Goal: Register for event/course

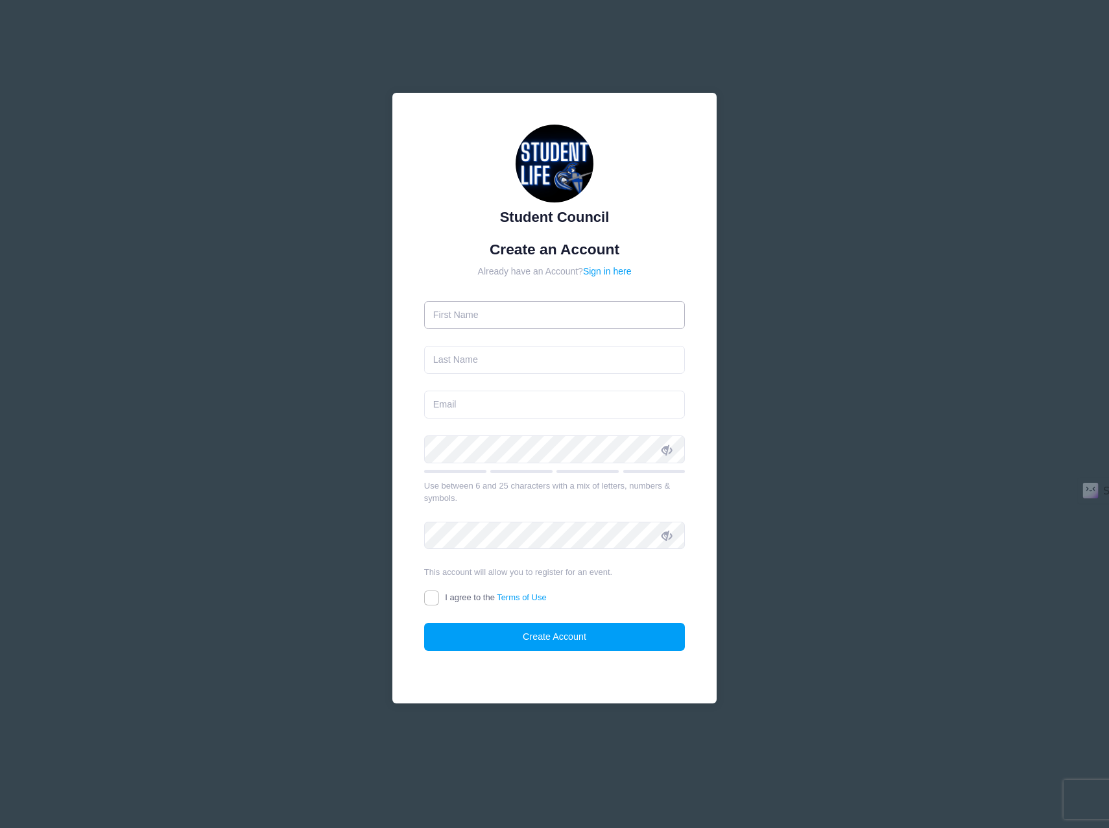
click at [516, 317] on input "text" at bounding box center [554, 315] width 261 height 28
type input "Abby"
type input "Nasternak"
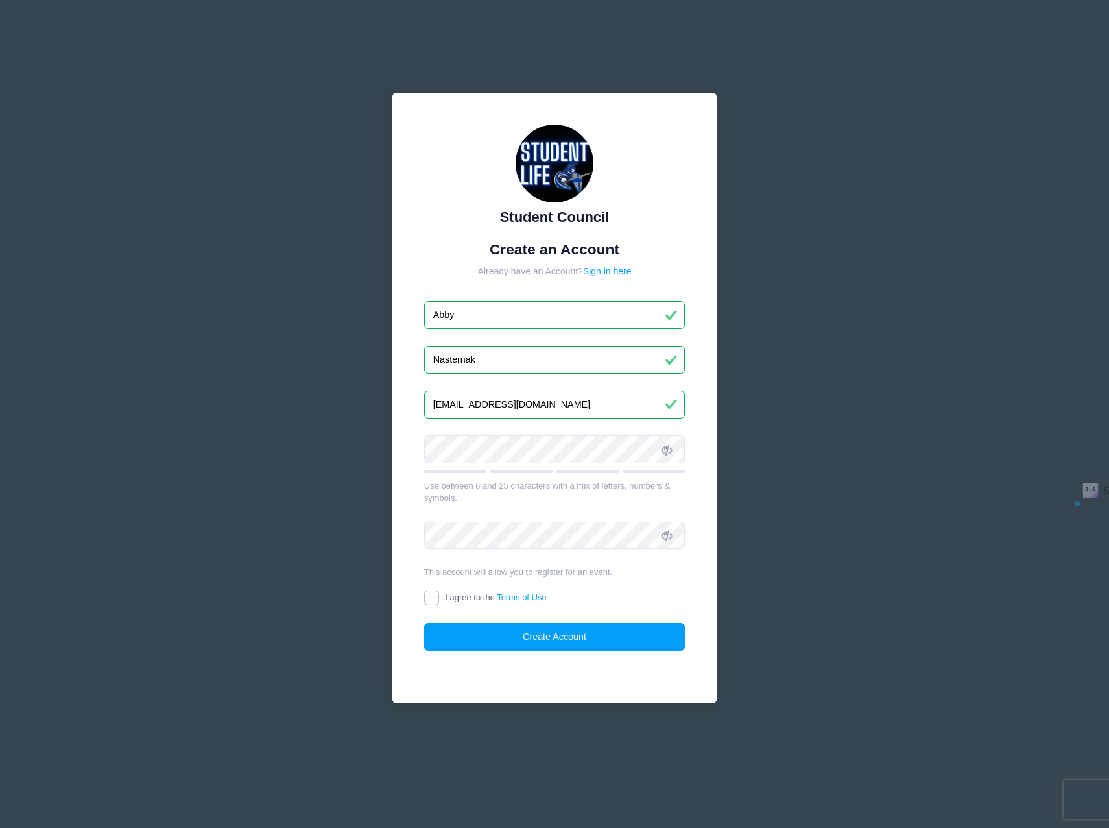
drag, startPoint x: 533, startPoint y: 406, endPoint x: 415, endPoint y: 395, distance: 119.2
click at [415, 395] on div "Student Council Create an Account Already have an Account? Sign in here Abby Na…" at bounding box center [554, 398] width 324 height 611
type input "[EMAIL_ADDRESS][DOMAIN_NAME]"
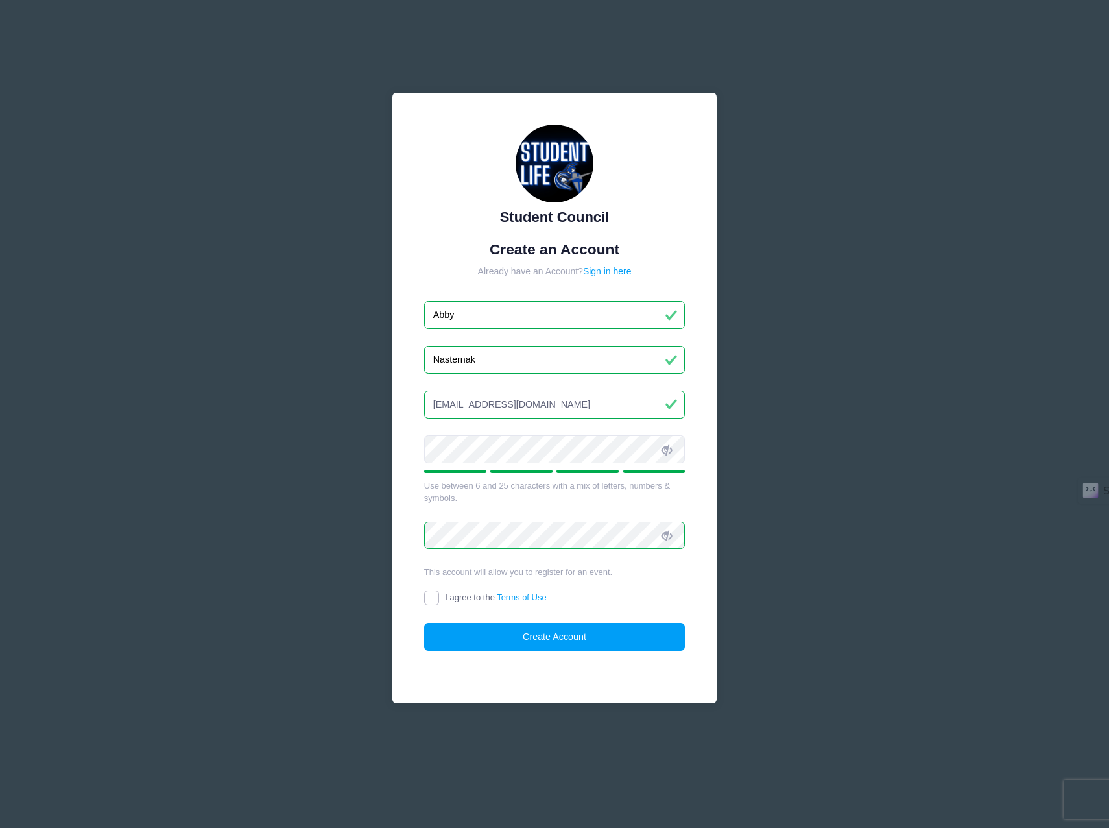
click at [433, 591] on input "I agree to the Terms of Use" at bounding box center [431, 597] width 15 height 15
checkbox input "true"
click at [497, 629] on button "Create Account" at bounding box center [554, 637] width 261 height 28
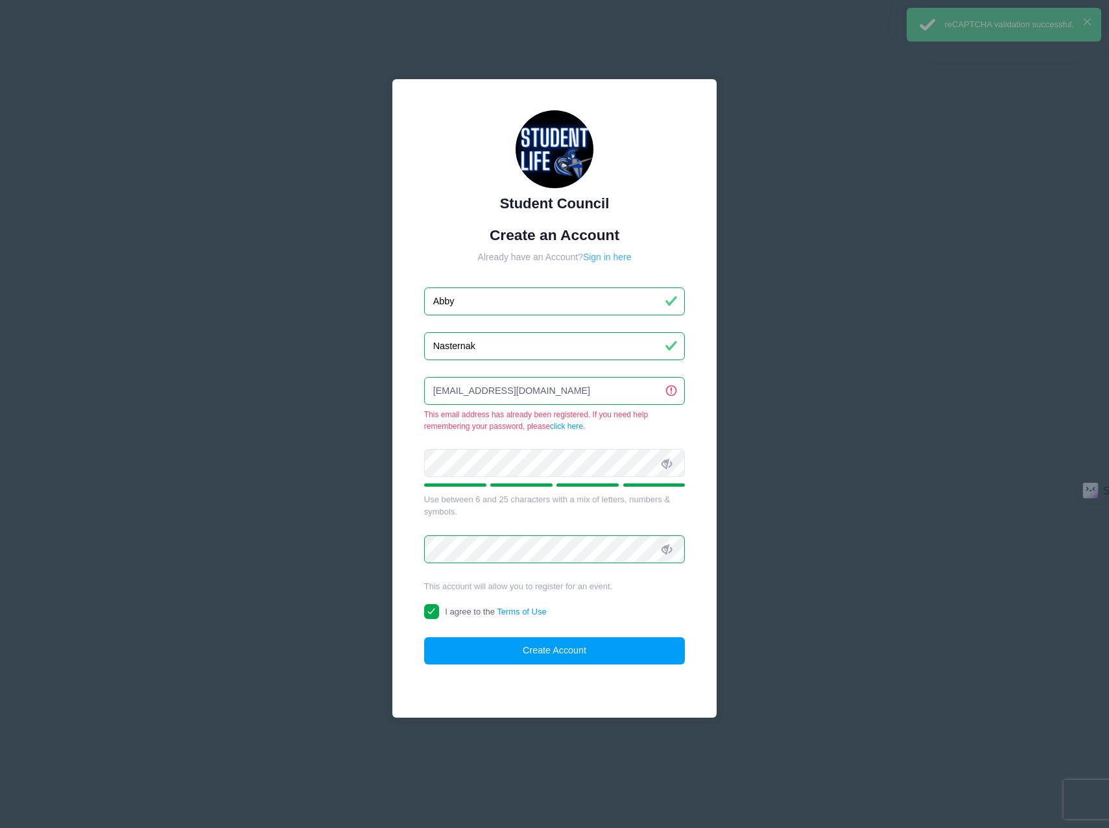
click at [592, 259] on link "Sign in here" at bounding box center [607, 257] width 49 height 10
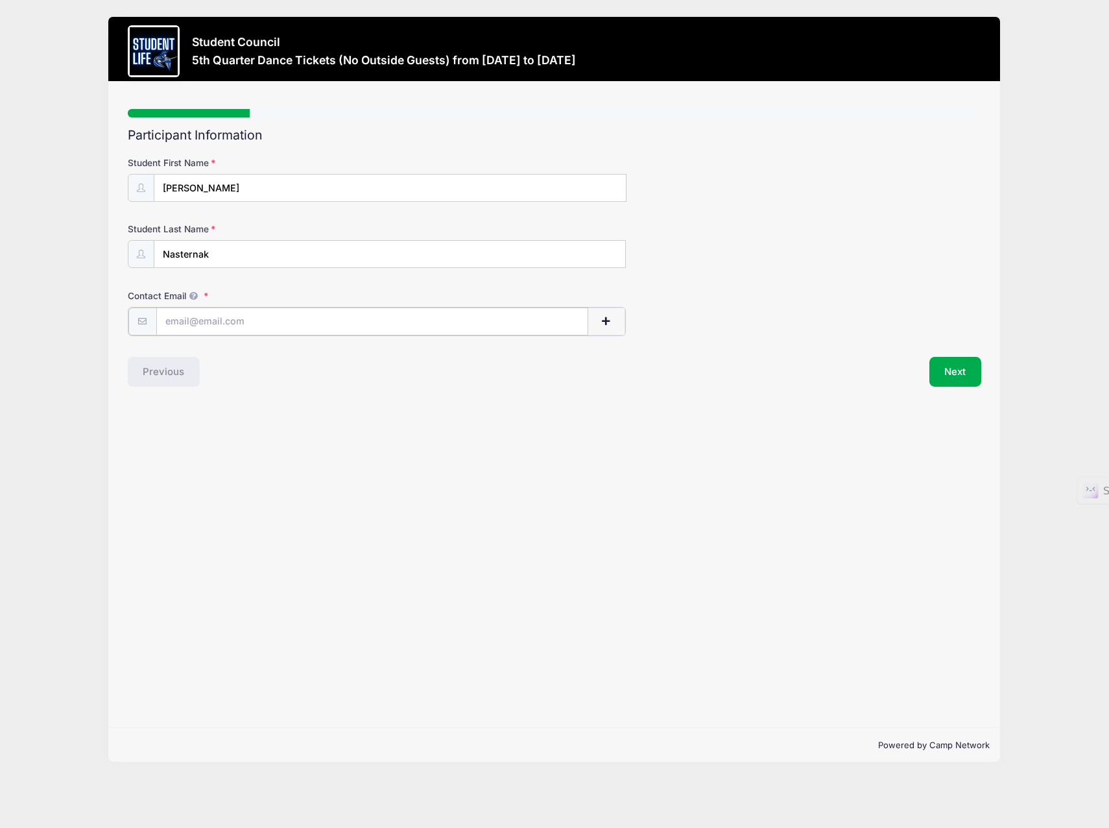
click at [285, 325] on input "Contact Email" at bounding box center [372, 321] width 432 height 28
type input "[EMAIL_ADDRESS][DOMAIN_NAME]"
type input "Abby"
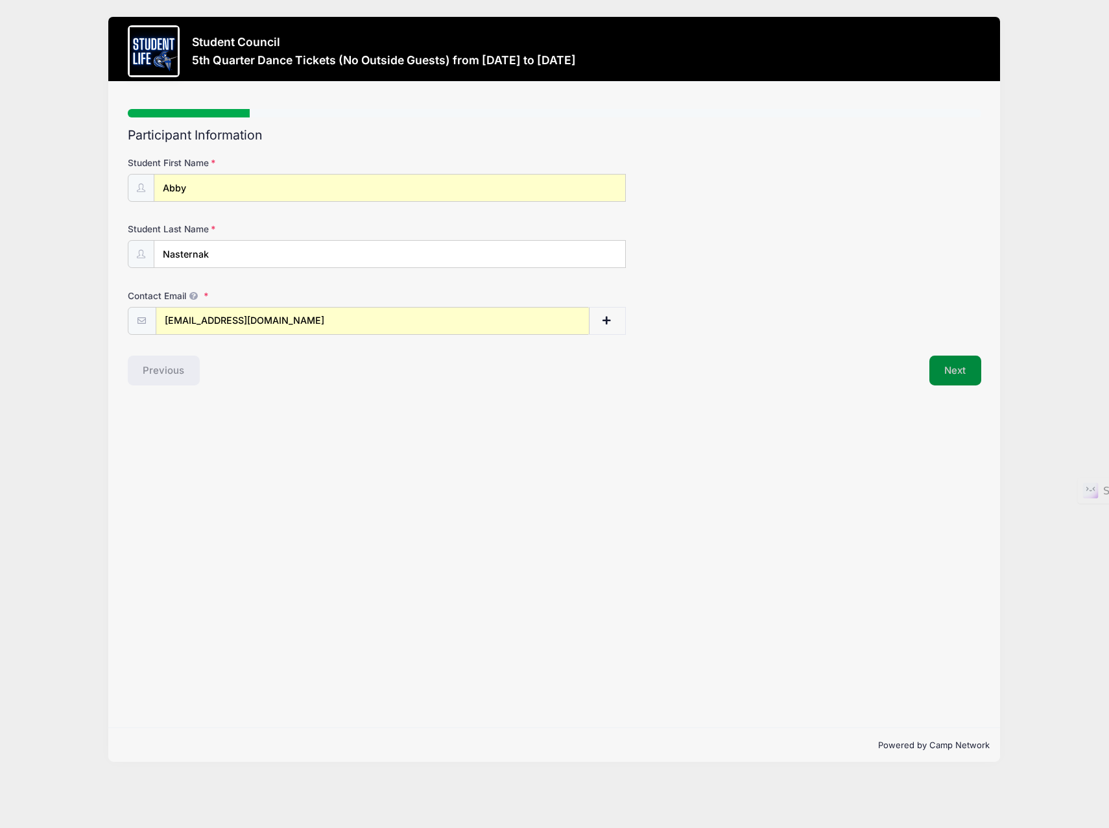
click at [968, 379] on button "Next" at bounding box center [956, 370] width 53 height 30
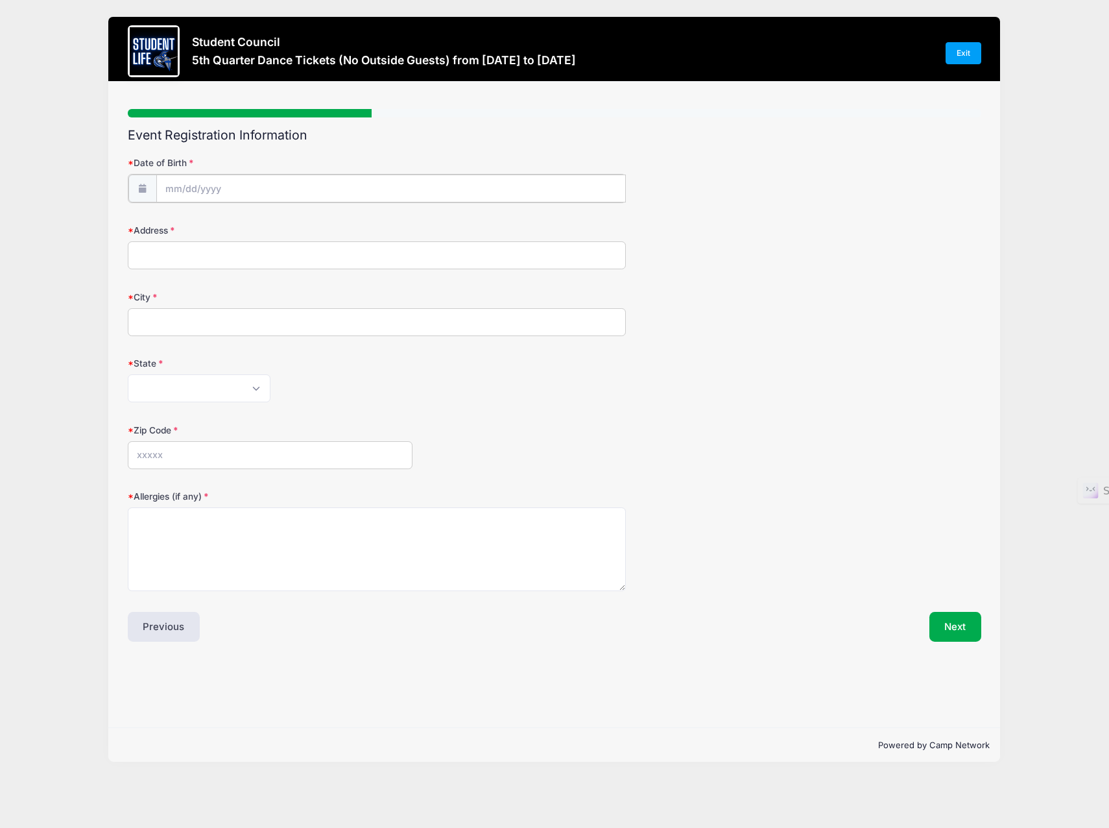
click at [339, 184] on input "Date of Birth" at bounding box center [391, 189] width 470 height 28
click at [290, 219] on span at bounding box center [294, 218] width 9 height 10
click at [296, 224] on span at bounding box center [294, 228] width 9 height 10
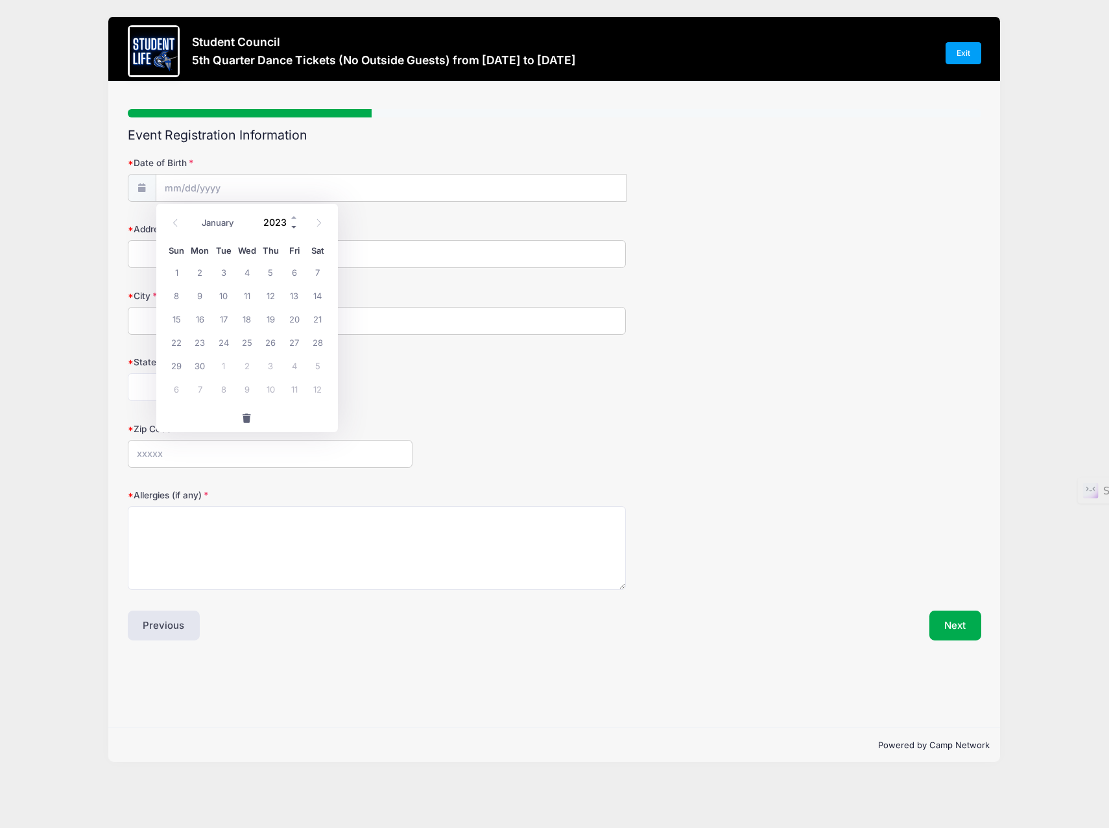
click at [296, 224] on span at bounding box center [294, 228] width 9 height 10
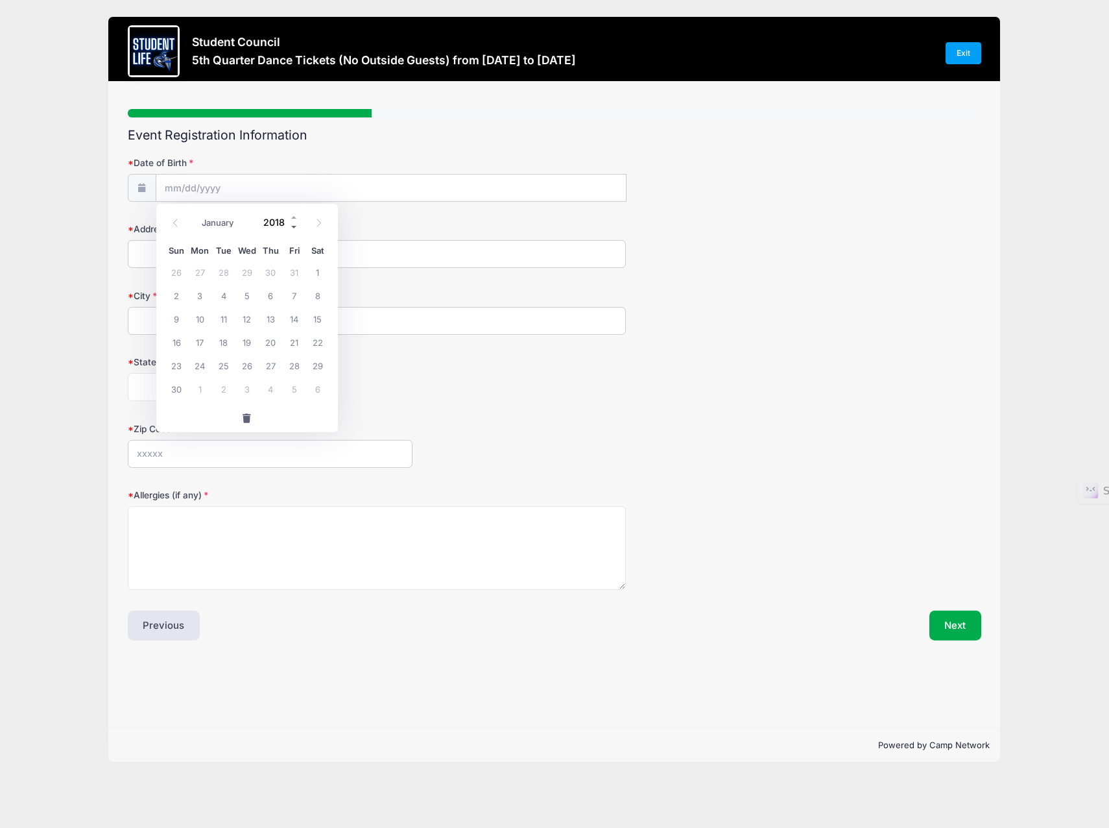
click at [296, 224] on span at bounding box center [294, 228] width 9 height 10
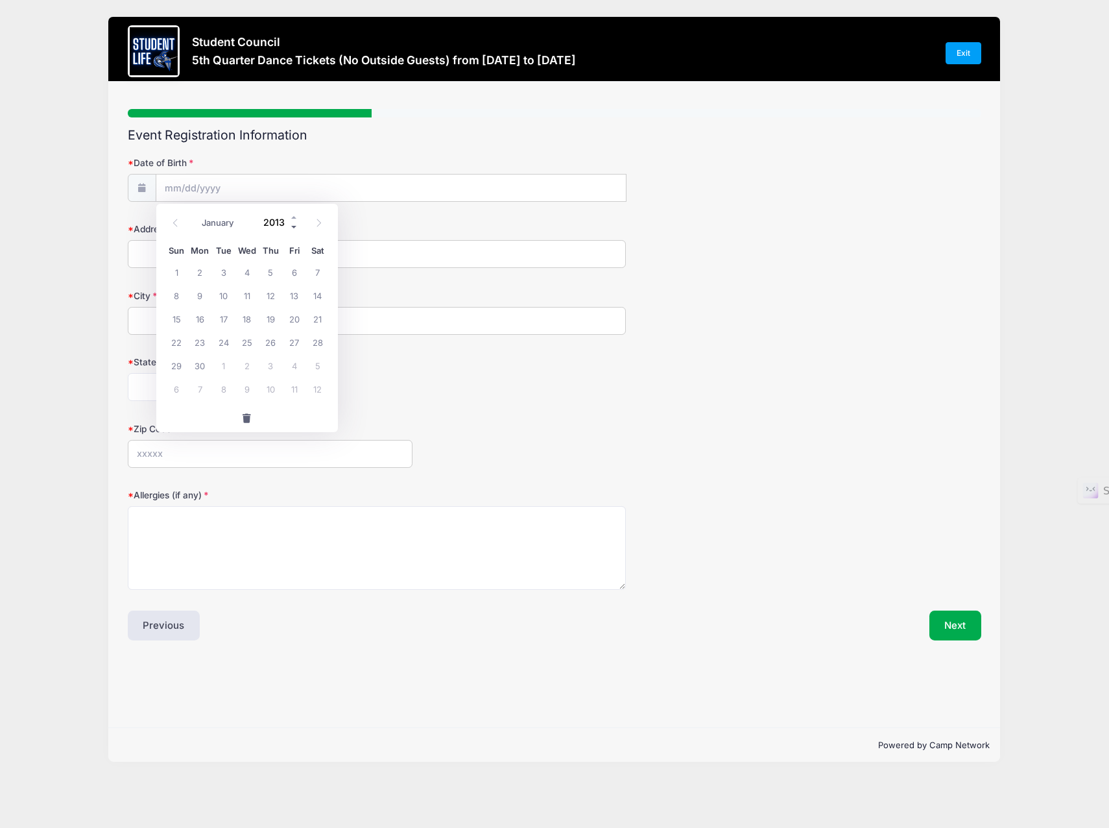
click at [296, 224] on span at bounding box center [294, 228] width 9 height 10
type input "2010"
click at [272, 337] on span "23" at bounding box center [270, 341] width 23 height 23
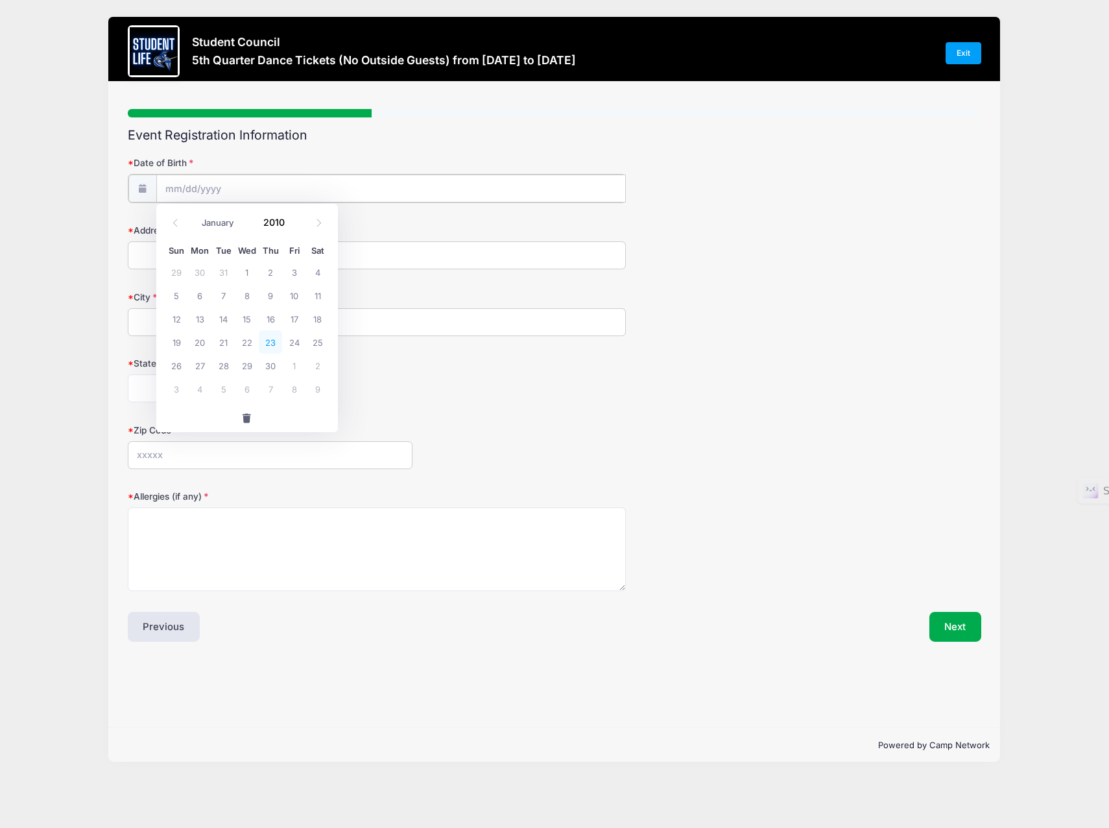
type input "09/23/2010"
click at [239, 250] on input "Address" at bounding box center [377, 254] width 498 height 28
type input "1180 E. Clovefield St"
click at [254, 335] on form "Date of Birth 09/23/2010 Address 1180 E. Clovefield St City State Alabama Alask…" at bounding box center [555, 372] width 854 height 433
click at [259, 320] on input "City" at bounding box center [377, 321] width 498 height 28
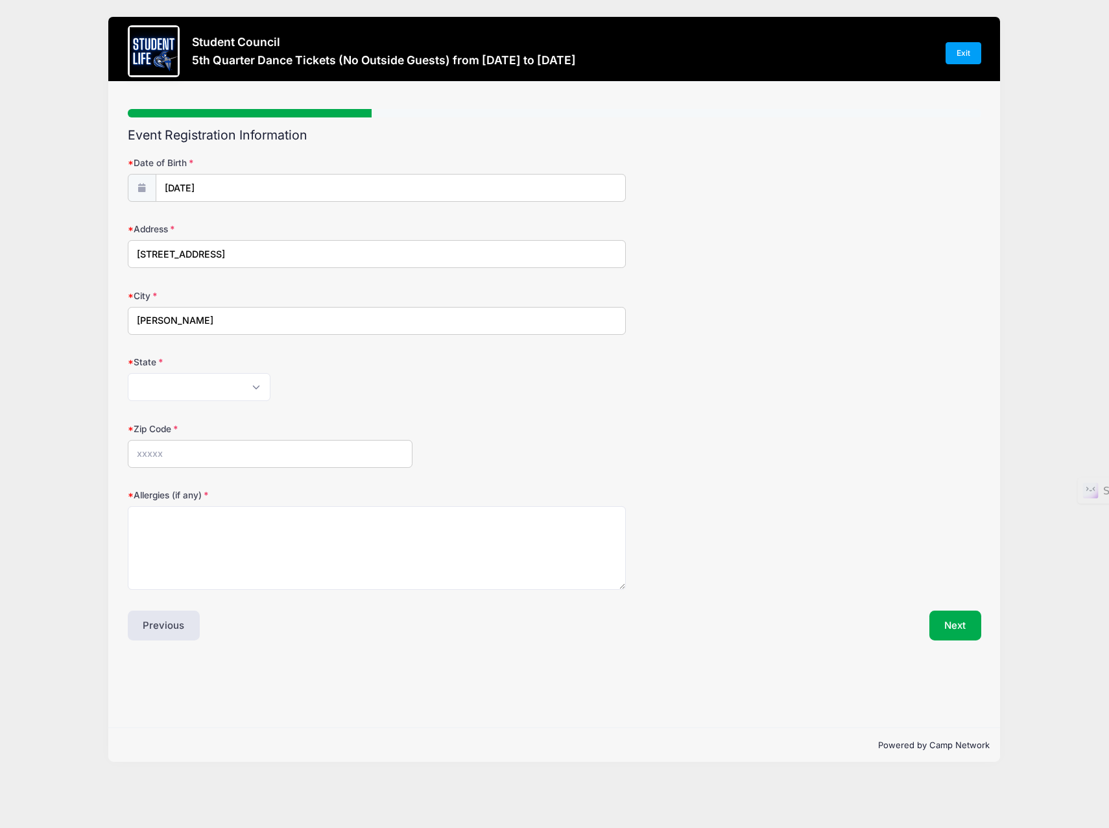
type input "Gilbert"
click at [231, 372] on div "State Alabama Alaska American Samoa Arizona Arkansas Armed Forces Africa Armed …" at bounding box center [555, 377] width 854 height 45
click at [226, 385] on select "Alabama Alaska American Samoa Arizona Arkansas Armed Forces Africa Armed Forces…" at bounding box center [199, 387] width 143 height 28
select select "AZ"
click at [128, 373] on select "Alabama Alaska American Samoa Arizona Arkansas Armed Forces Africa Armed Forces…" at bounding box center [199, 387] width 143 height 28
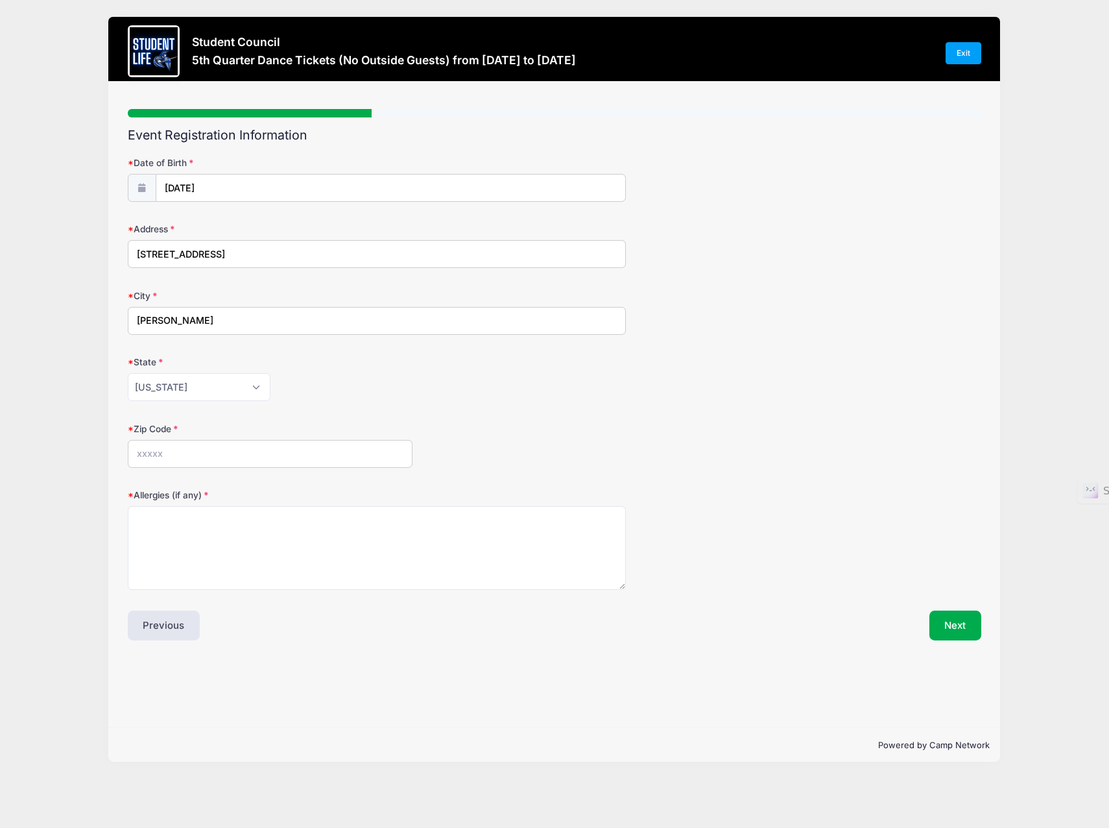
click at [182, 459] on input "Zip Code" at bounding box center [270, 454] width 285 height 28
type input "85298"
click at [175, 529] on textarea "Allergies (if any)" at bounding box center [377, 548] width 498 height 84
type textarea "none"
click at [948, 624] on button "Next" at bounding box center [956, 625] width 53 height 30
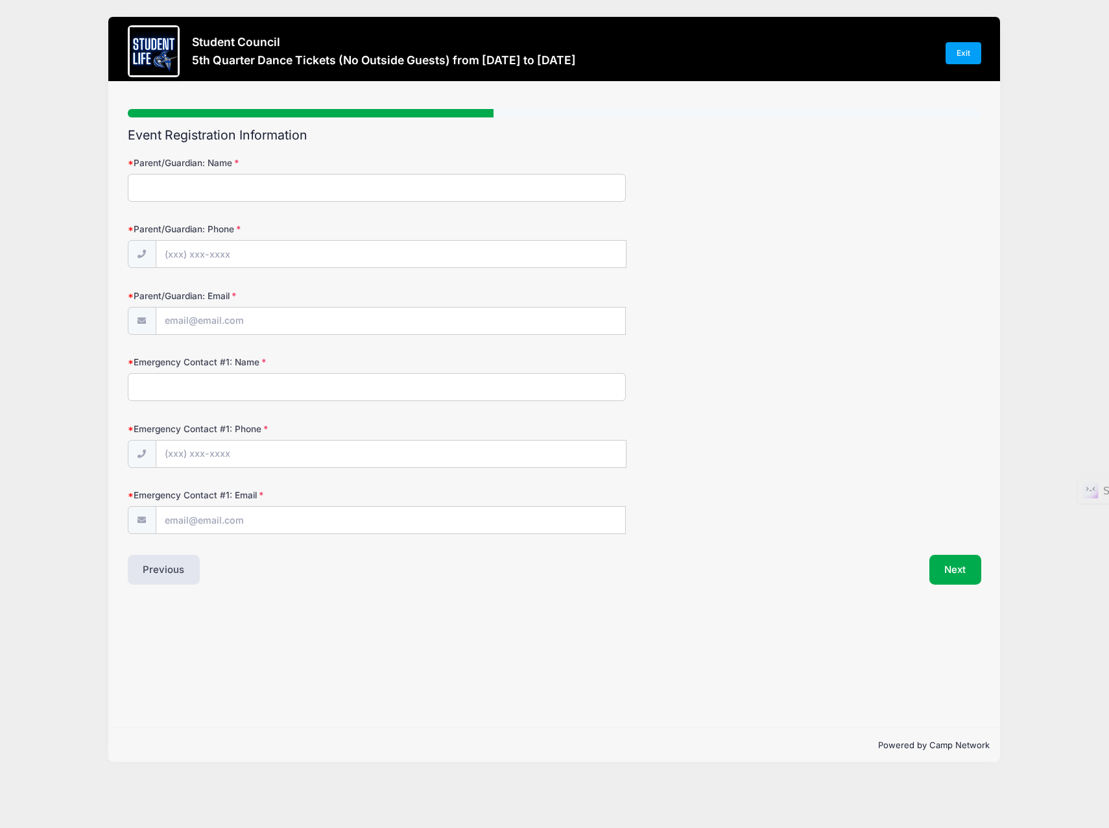
click at [280, 188] on input "Parent/Guardian: Name" at bounding box center [377, 188] width 498 height 28
type input "Abby Nasternak"
type input "(623) 640-5899"
click at [256, 314] on input "Parent/Guardian: Email" at bounding box center [390, 321] width 469 height 28
type input "[EMAIL_ADDRESS][DOMAIN_NAME]"
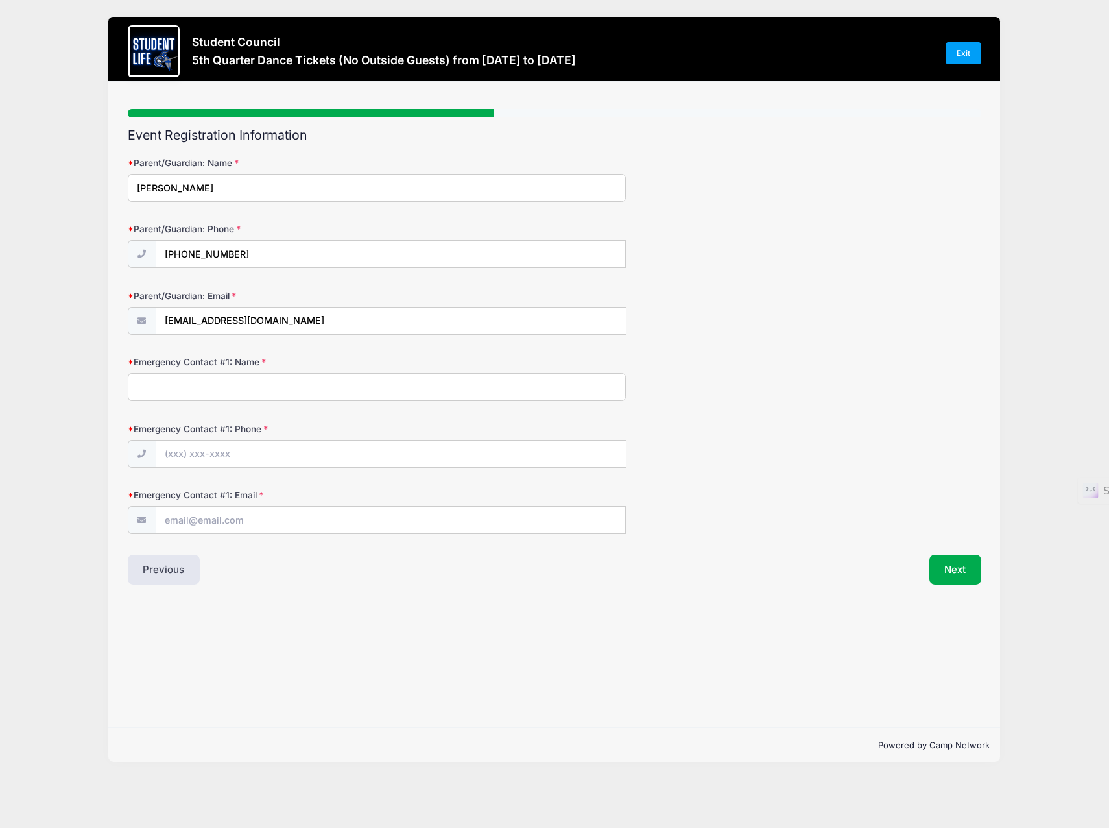
click at [225, 395] on input "Emergency Contact #1: Name" at bounding box center [377, 387] width 498 height 28
type input "Jeffrey Nasternak"
type input "(623) 640-5988"
click at [224, 518] on input "Emergency Contact #1: Email" at bounding box center [391, 521] width 470 height 28
type input "jnasternak@gmail.com"
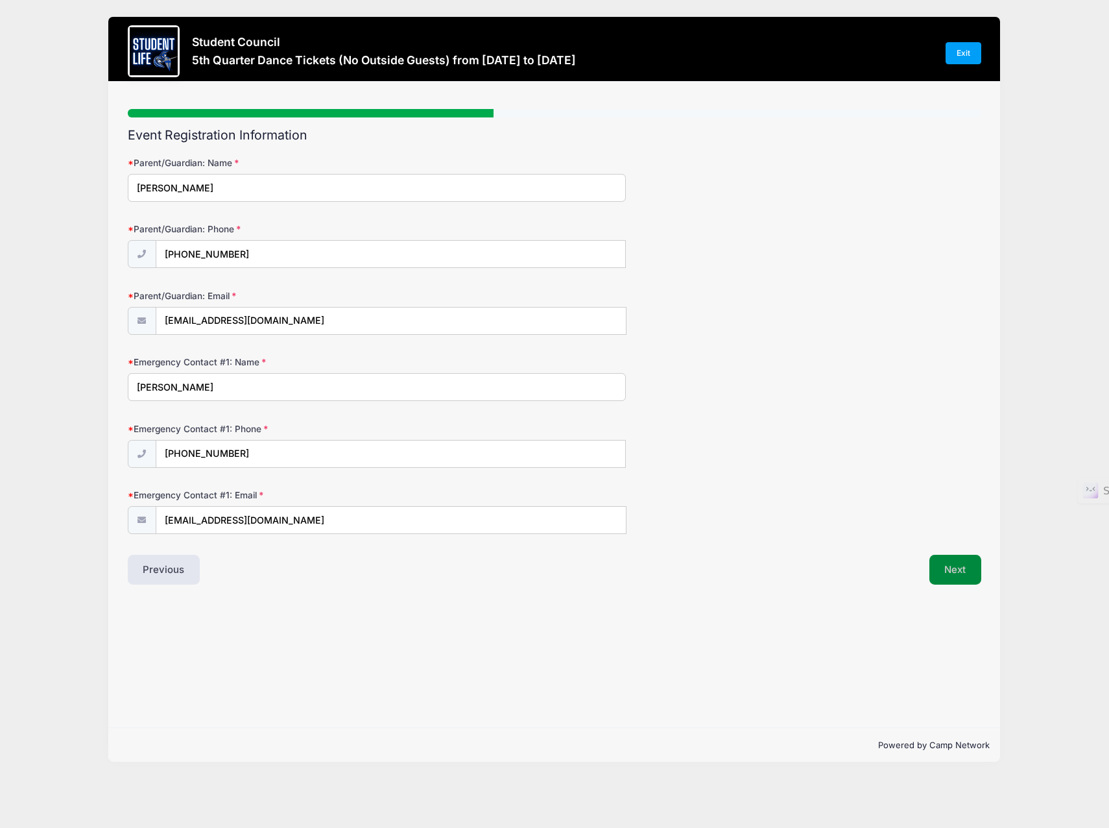
click at [960, 579] on button "Next" at bounding box center [956, 570] width 53 height 30
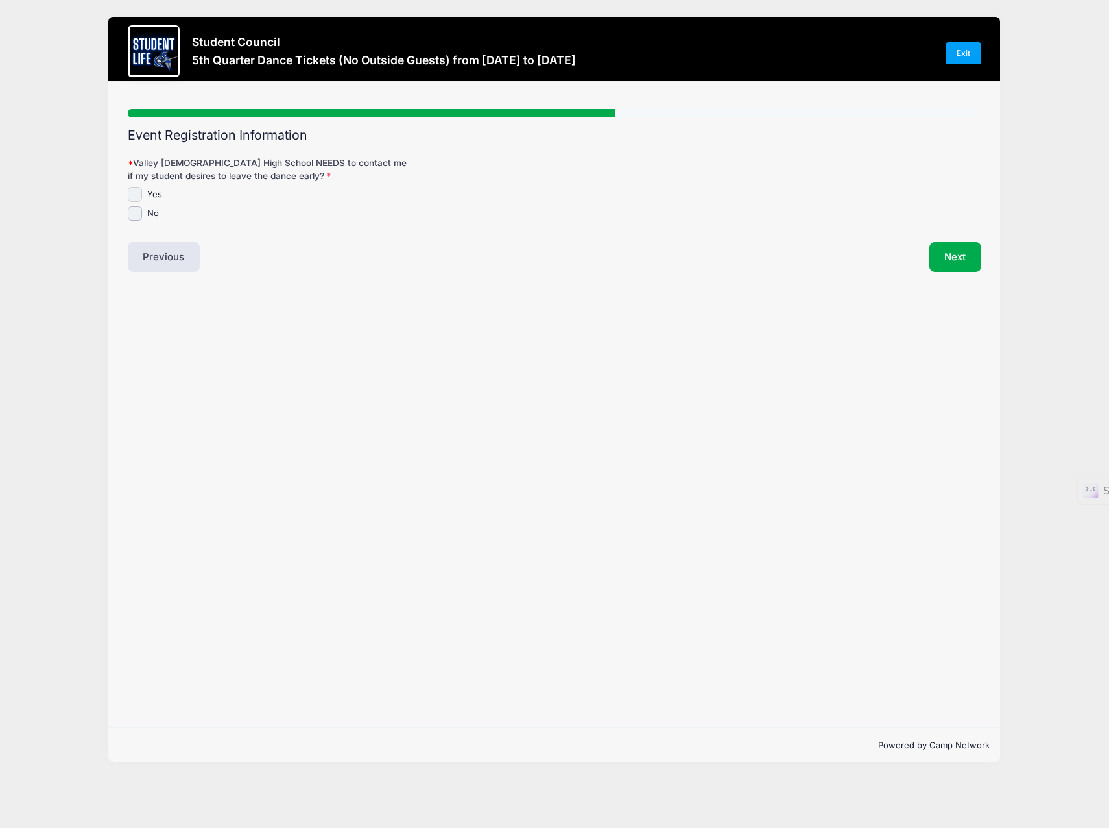
click at [137, 195] on input "Yes" at bounding box center [135, 194] width 15 height 15
checkbox input "true"
click at [953, 259] on button "Next" at bounding box center [956, 257] width 53 height 30
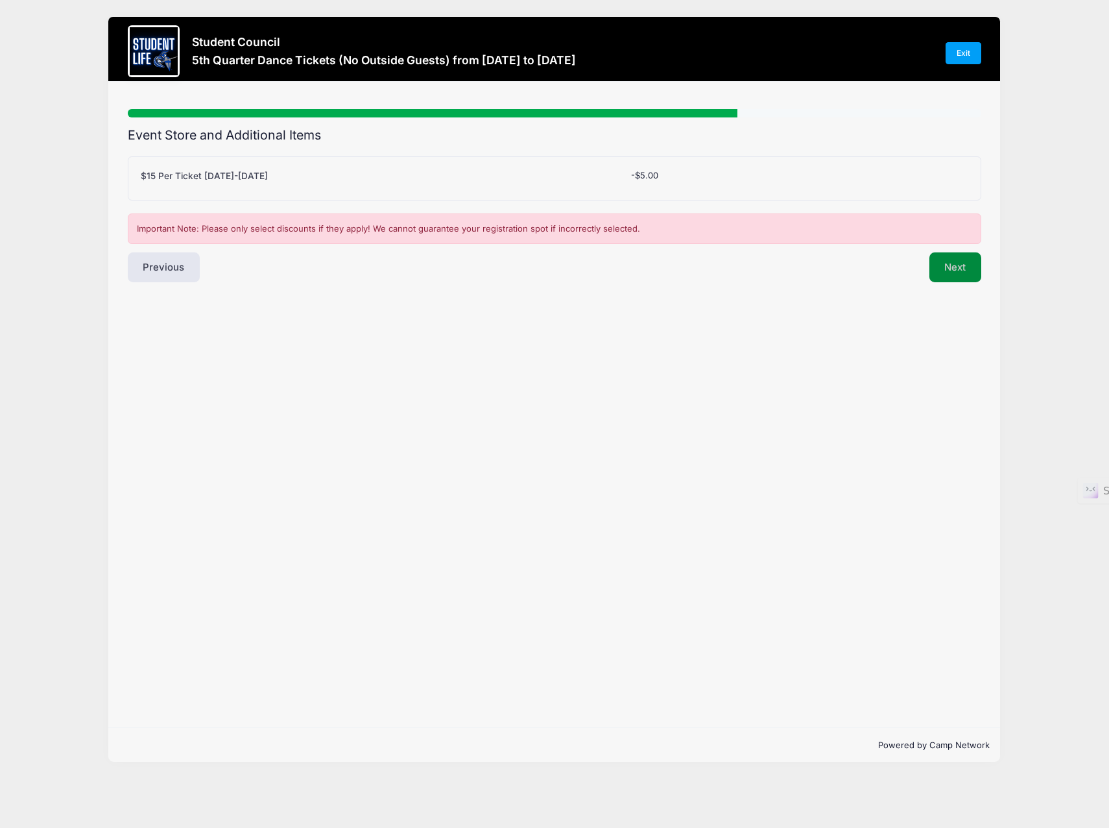
click at [939, 270] on button "Next" at bounding box center [956, 267] width 53 height 30
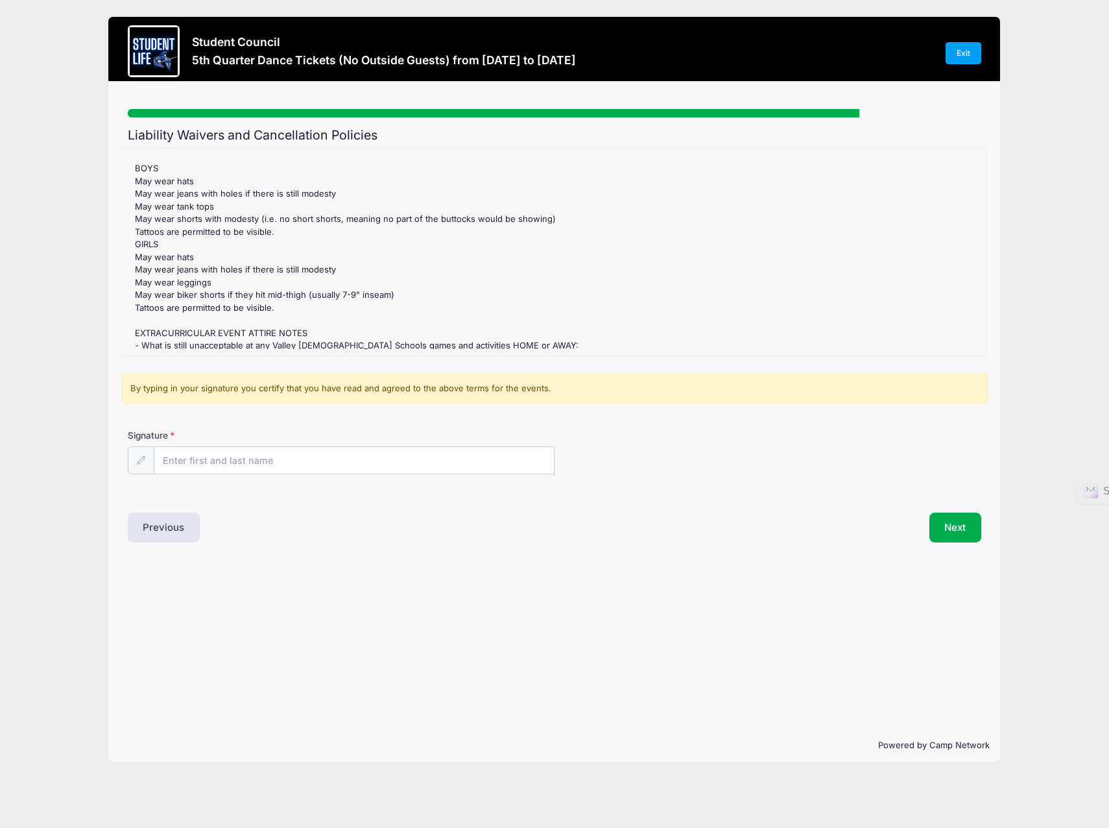
scroll to position [1184, 0]
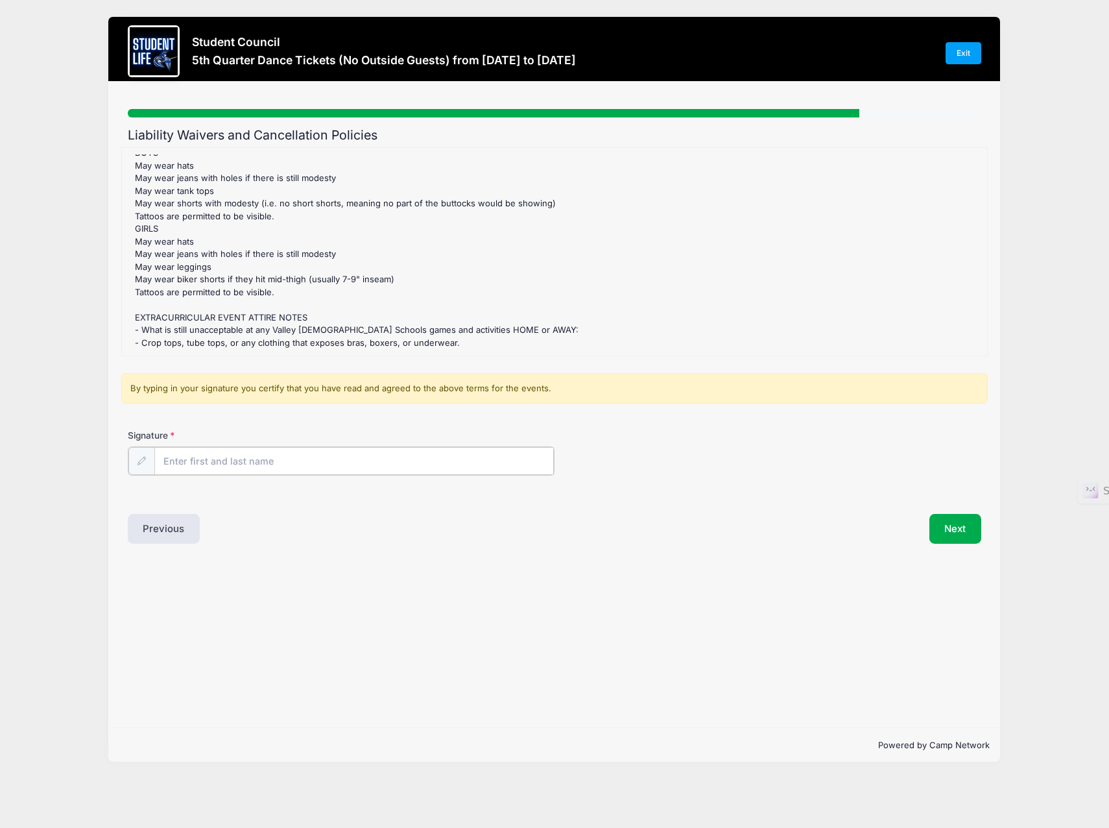
click at [223, 463] on input "Signature" at bounding box center [354, 461] width 400 height 28
type input "Everett Nasternak"
click at [950, 526] on button "Next" at bounding box center [956, 527] width 53 height 30
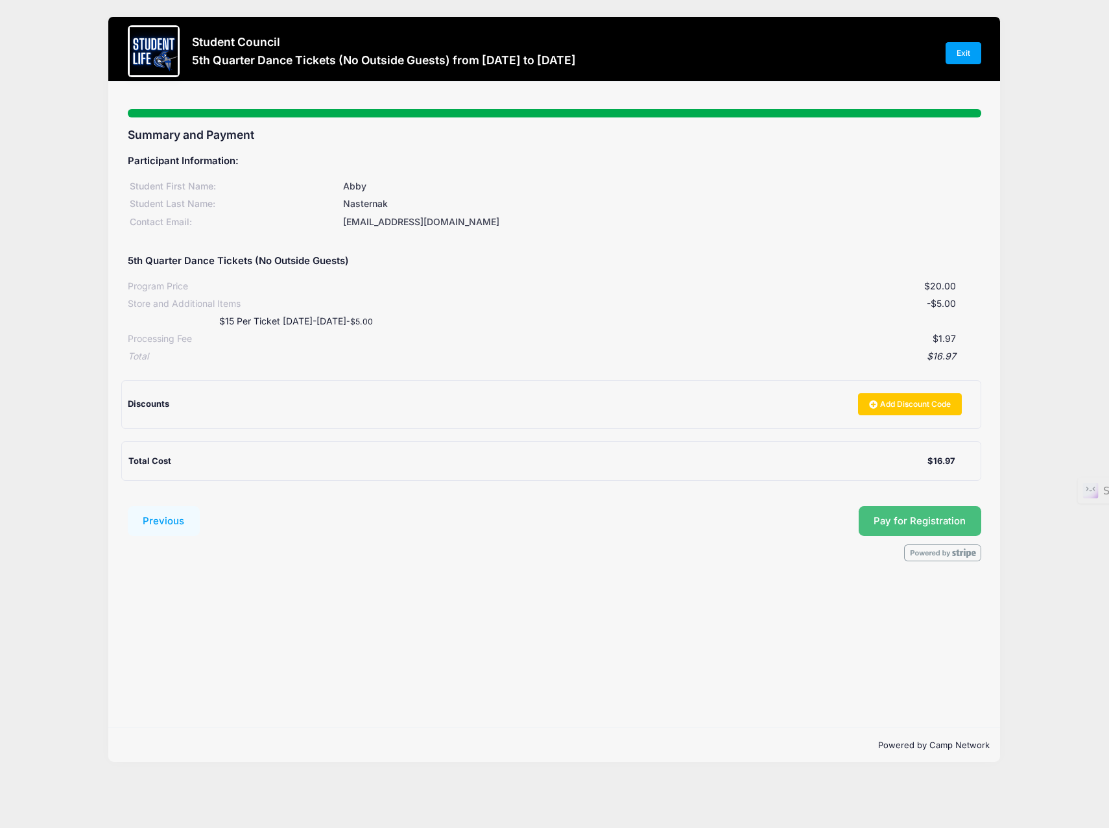
click at [926, 525] on button "Pay for Registration" at bounding box center [920, 521] width 123 height 30
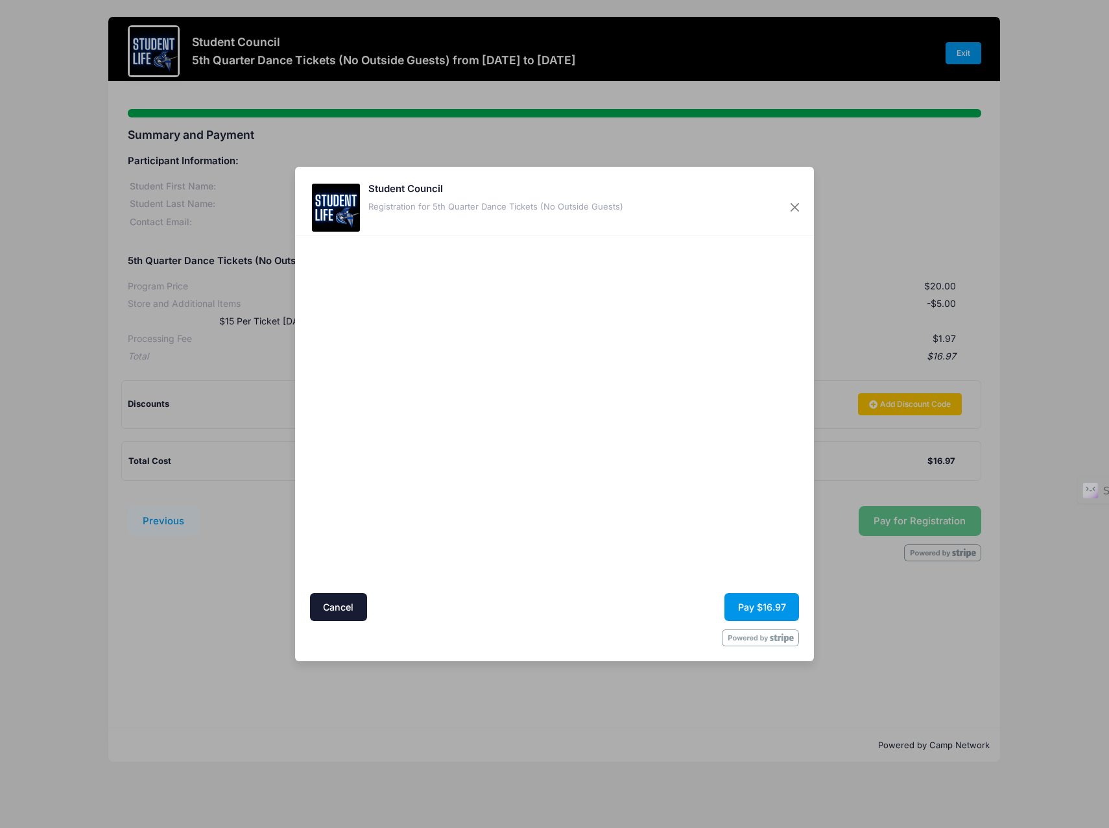
click at [760, 608] on button "Pay $16.97" at bounding box center [762, 607] width 75 height 28
